Goal: Task Accomplishment & Management: Use online tool/utility

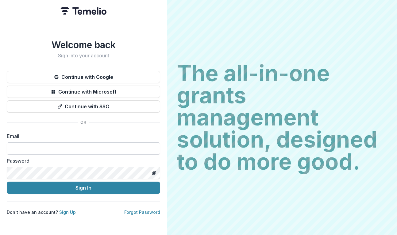
click at [66, 145] on input at bounding box center [84, 149] width 154 height 12
type input "**********"
click at [7, 182] on button "Sign In" at bounding box center [84, 188] width 154 height 12
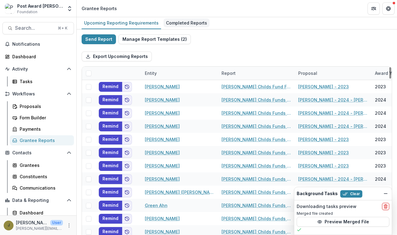
click at [177, 25] on div "Completed Reports" at bounding box center [187, 22] width 46 height 9
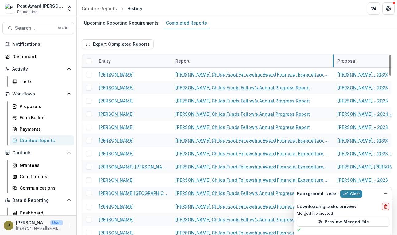
drag, startPoint x: 248, startPoint y: 59, endPoint x: 334, endPoint y: 62, distance: 85.4
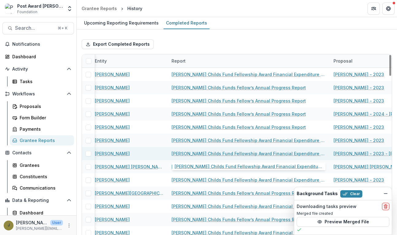
scroll to position [0, 3]
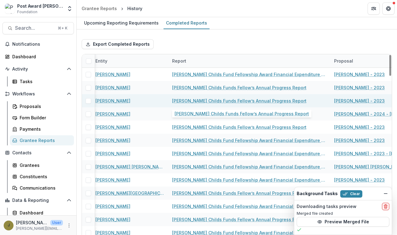
click at [225, 102] on link "[PERSON_NAME] Childs Funds Fellow’s Annual Progress Report" at bounding box center [239, 101] width 135 height 6
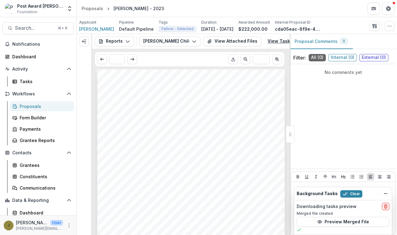
click at [272, 41] on link "View Task" at bounding box center [282, 42] width 37 height 10
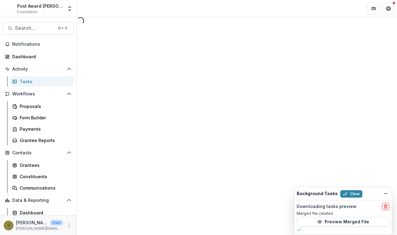
select select "********"
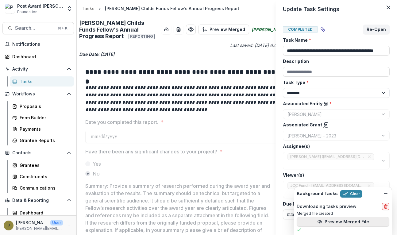
click at [348, 221] on button "Preview Merged File" at bounding box center [343, 222] width 93 height 10
click at [389, 6] on icon "Close" at bounding box center [389, 8] width 4 height 4
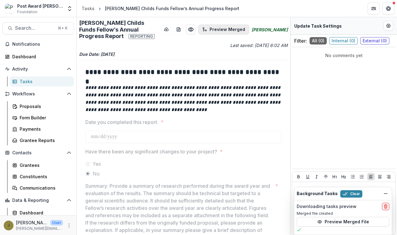
click at [242, 34] on button "Preview Merged" at bounding box center [223, 30] width 51 height 10
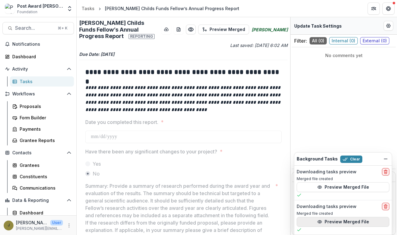
click at [348, 225] on button "Preview Merged File" at bounding box center [343, 222] width 93 height 10
click at [352, 158] on button "Clear" at bounding box center [352, 159] width 22 height 7
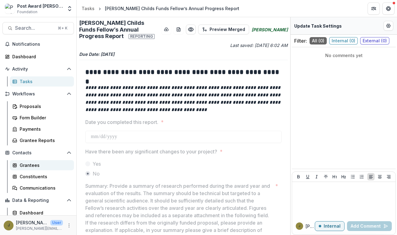
scroll to position [4, 0]
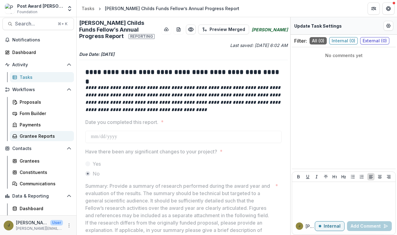
click at [34, 138] on div "Grantee Reports" at bounding box center [44, 136] width 49 height 6
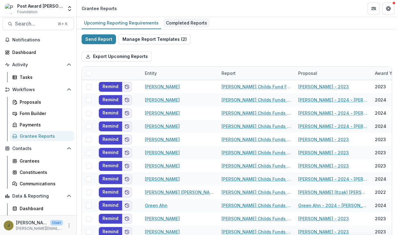
click at [182, 23] on div "Completed Reports" at bounding box center [187, 22] width 46 height 9
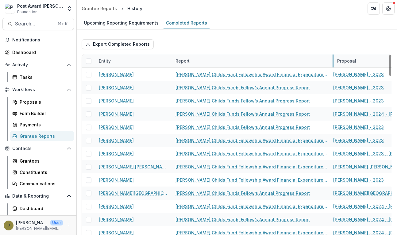
drag, startPoint x: 248, startPoint y: 61, endPoint x: 338, endPoint y: 61, distance: 89.4
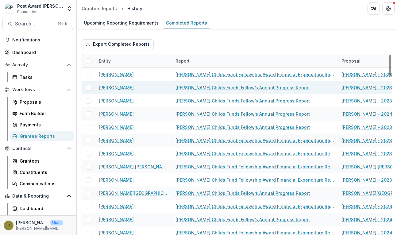
click at [263, 90] on link "[PERSON_NAME] Childs Funds Fellow’s Annual Progress Report" at bounding box center [243, 87] width 135 height 6
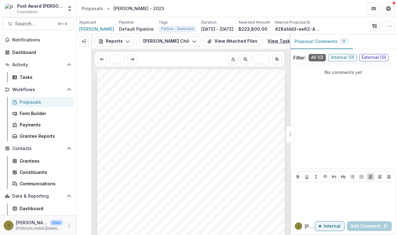
click at [269, 42] on link "View Task" at bounding box center [282, 42] width 37 height 10
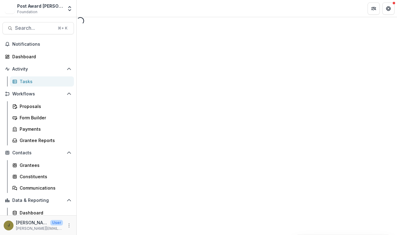
select select "********"
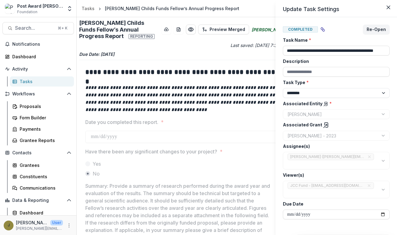
click at [236, 25] on div "**********" at bounding box center [198, 117] width 397 height 235
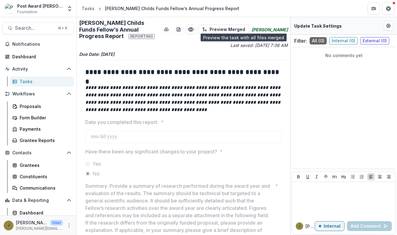
click at [236, 25] on button "Preview Merged" at bounding box center [223, 30] width 51 height 10
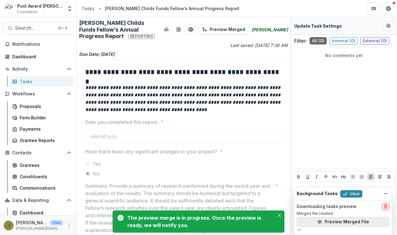
click at [334, 221] on button "Preview Merged File" at bounding box center [343, 222] width 93 height 10
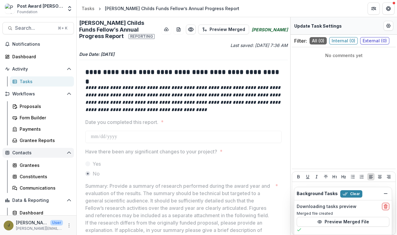
click at [18, 150] on span "Contacts" at bounding box center [38, 152] width 52 height 5
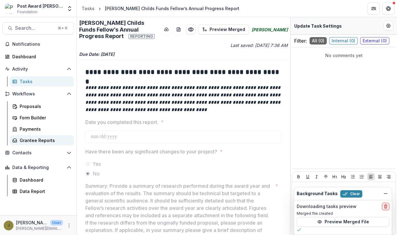
click at [18, 144] on link "Grantee Reports" at bounding box center [42, 140] width 64 height 10
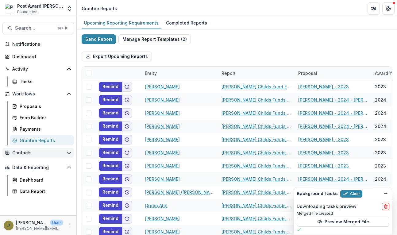
click at [67, 152] on polyline "Open Contacts" at bounding box center [68, 153] width 3 height 2
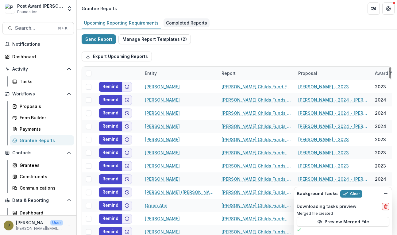
click at [173, 26] on div "Completed Reports" at bounding box center [187, 22] width 46 height 9
